Goal: Task Accomplishment & Management: Manage account settings

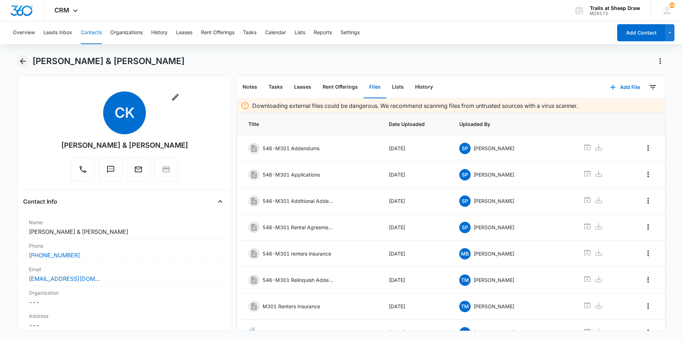
click at [19, 59] on icon "Back" at bounding box center [23, 61] width 9 height 9
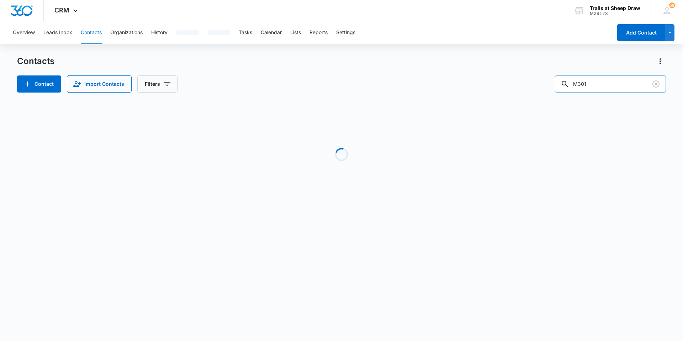
drag, startPoint x: 624, startPoint y: 85, endPoint x: 565, endPoint y: 87, distance: 58.7
click at [565, 87] on input "M301" at bounding box center [610, 83] width 111 height 17
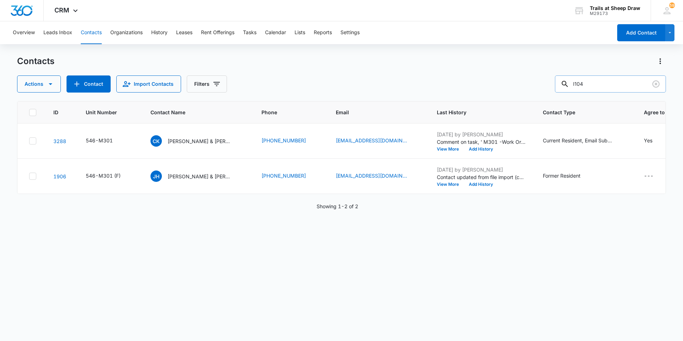
type input "I104"
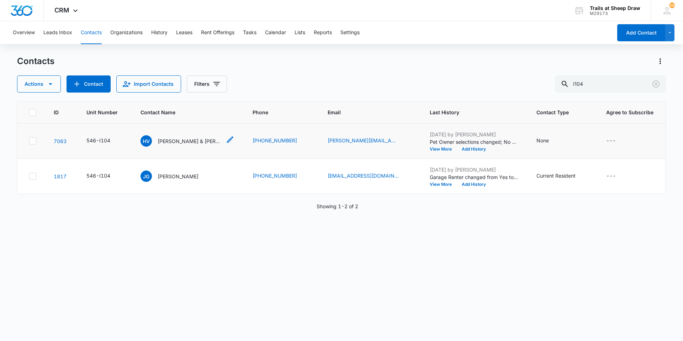
click at [186, 144] on p "[PERSON_NAME] & [PERSON_NAME]" at bounding box center [190, 140] width 64 height 7
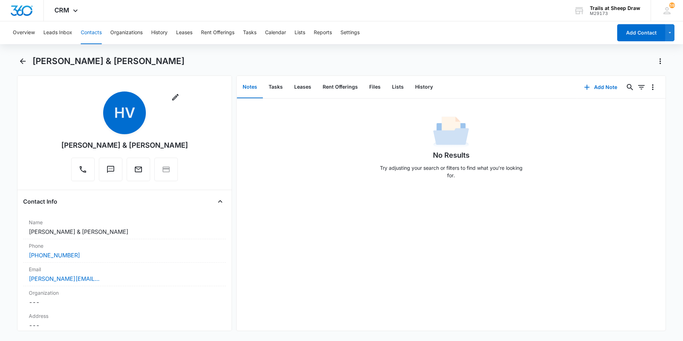
drag, startPoint x: 201, startPoint y: 146, endPoint x: 42, endPoint y: 138, distance: 158.9
click at [42, 138] on div "Remove HV [PERSON_NAME] & [PERSON_NAME]" at bounding box center [124, 137] width 203 height 93
copy div "[PERSON_NAME] & [PERSON_NAME]"
